Goal: Task Accomplishment & Management: Use online tool/utility

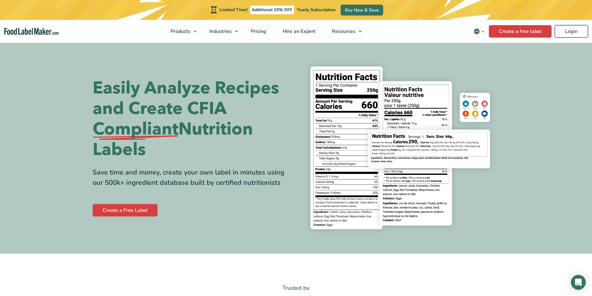
click at [570, 33] on link "Login" at bounding box center [570, 31] width 33 height 12
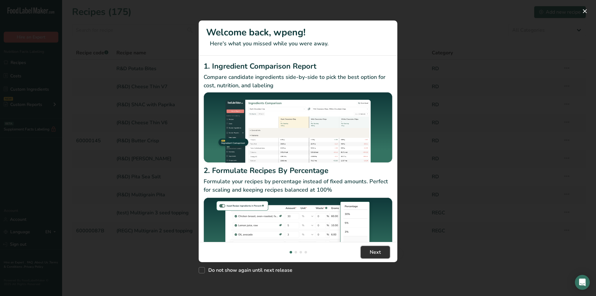
click at [370, 256] on span "Next" at bounding box center [375, 252] width 11 height 7
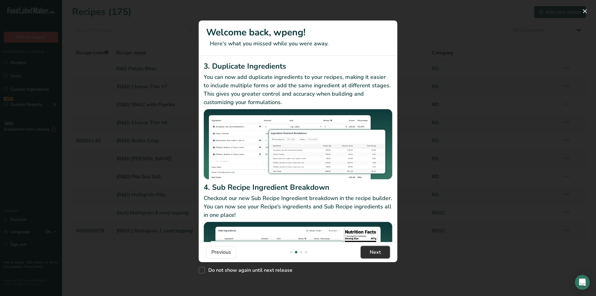
click at [370, 256] on span "Next" at bounding box center [375, 252] width 11 height 7
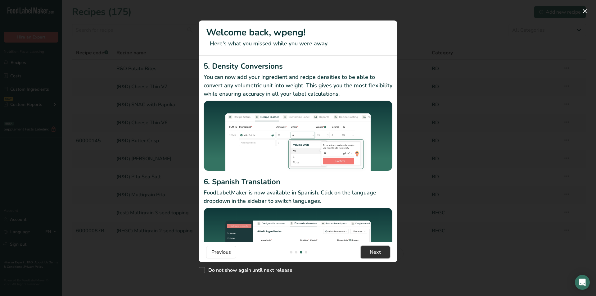
click at [370, 256] on span "Next" at bounding box center [375, 252] width 11 height 7
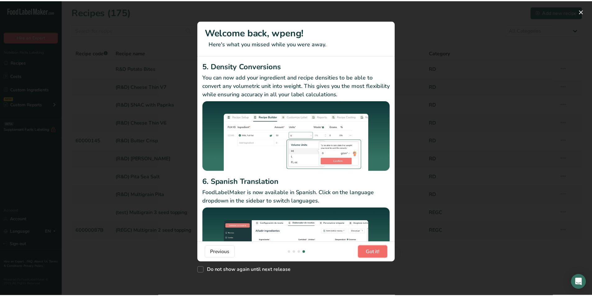
scroll to position [0, 596]
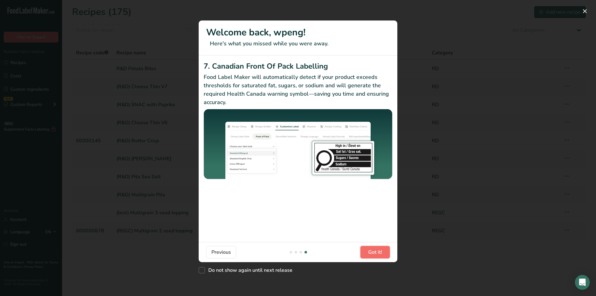
click at [370, 256] on span "Got it!" at bounding box center [375, 252] width 14 height 7
